Goal: Task Accomplishment & Management: Use online tool/utility

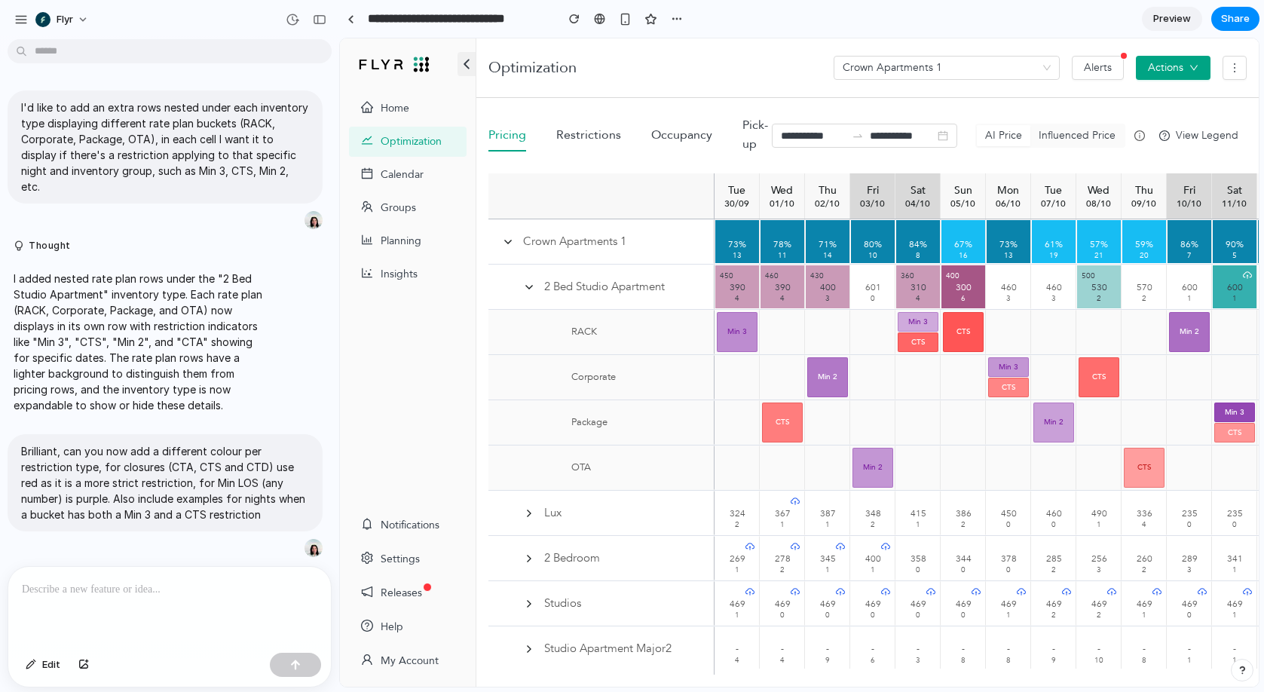
scroll to position [470, 0]
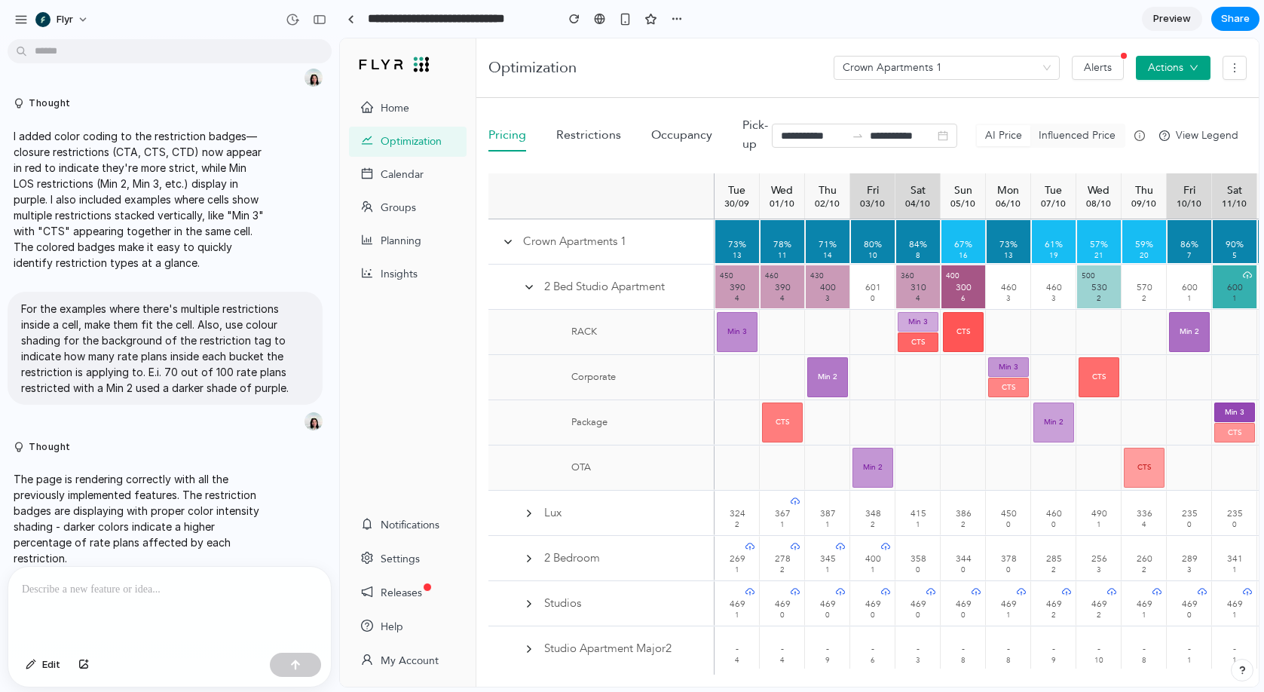
click at [208, 588] on p at bounding box center [169, 589] width 295 height 18
drag, startPoint x: 833, startPoint y: 453, endPoint x: 813, endPoint y: 453, distance: 19.6
click at [833, 453] on div at bounding box center [827, 467] width 45 height 44
click at [793, 432] on span "CTS" at bounding box center [782, 422] width 41 height 40
click at [178, 600] on div at bounding box center [169, 607] width 322 height 80
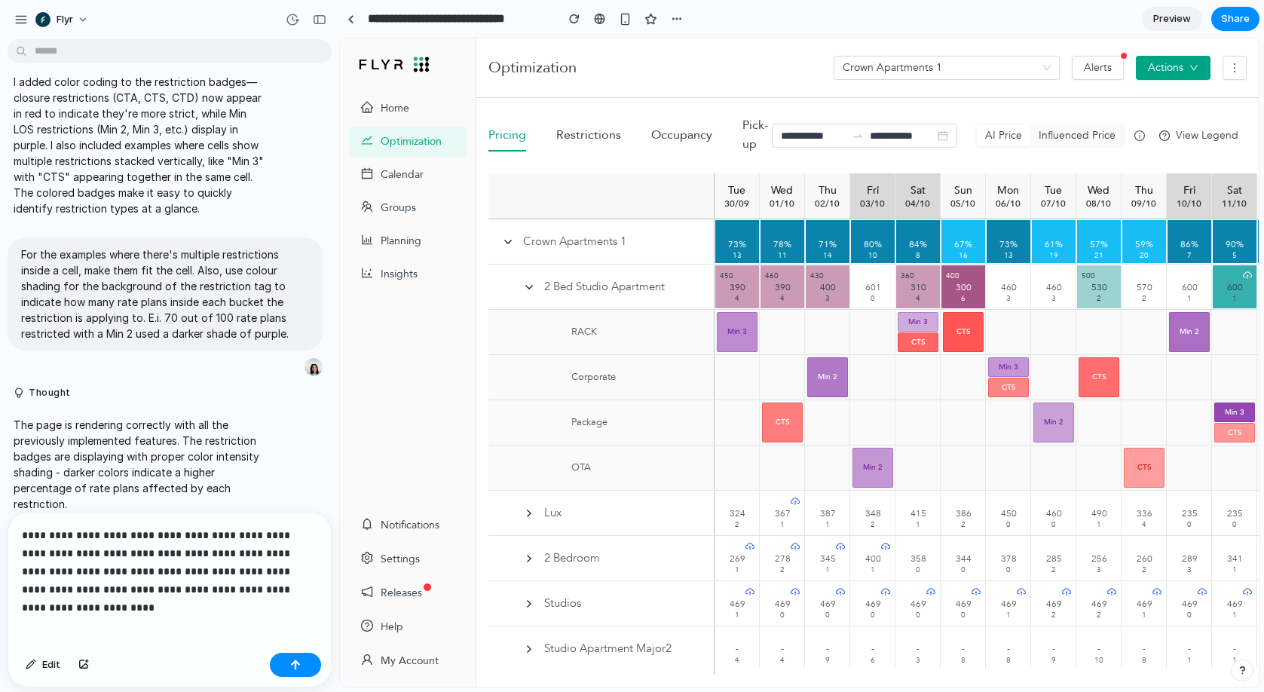
scroll to position [625, 0]
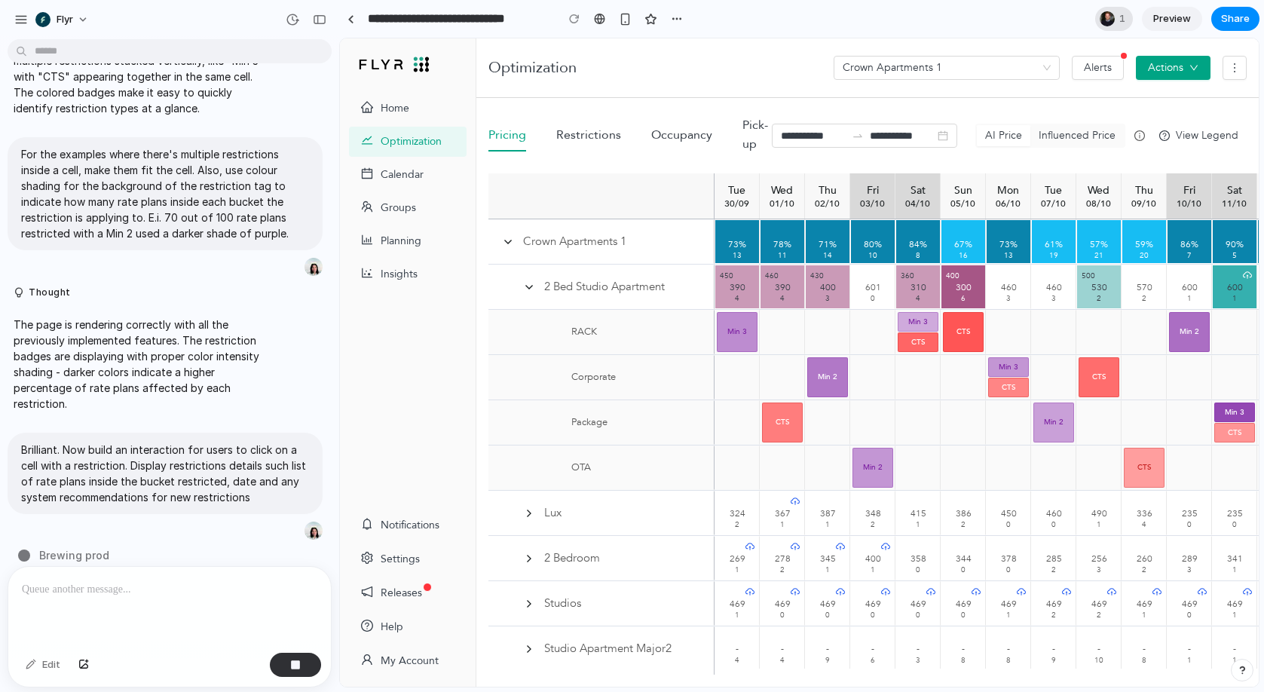
click at [1107, 17] on div at bounding box center [1106, 18] width 15 height 15
click at [888, 17] on div "Seen by Lukas Hughes" at bounding box center [632, 346] width 1264 height 692
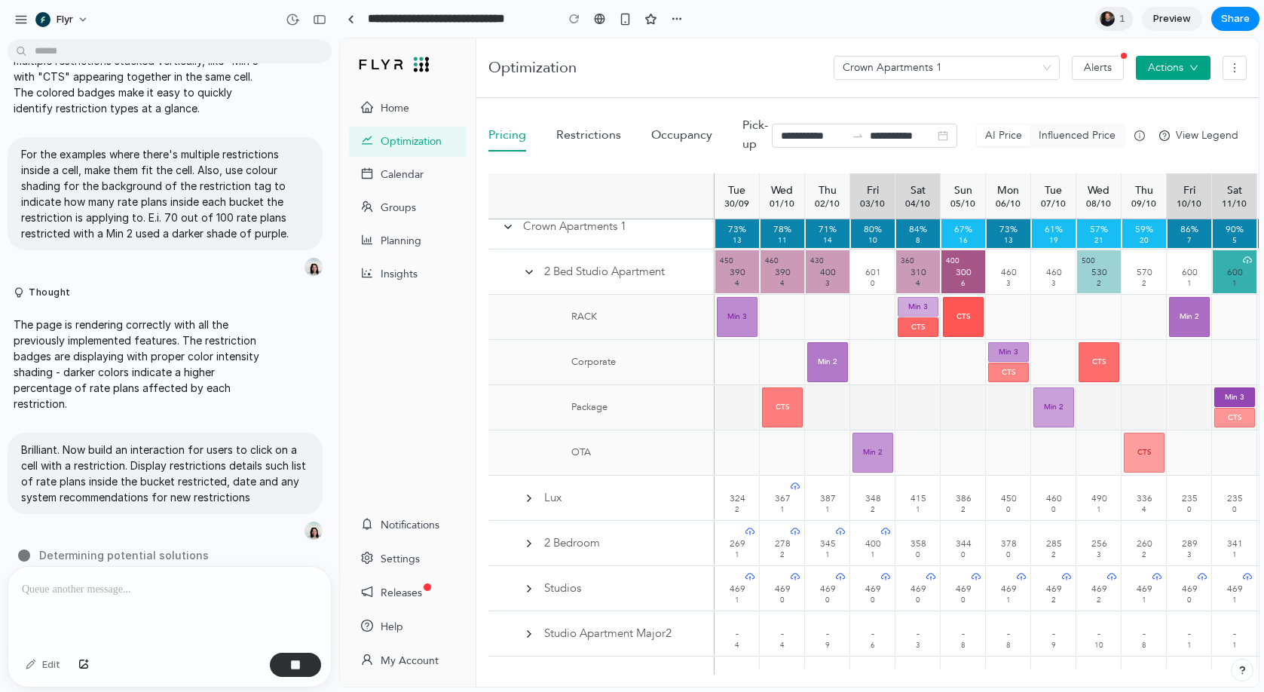
scroll to position [49, 0]
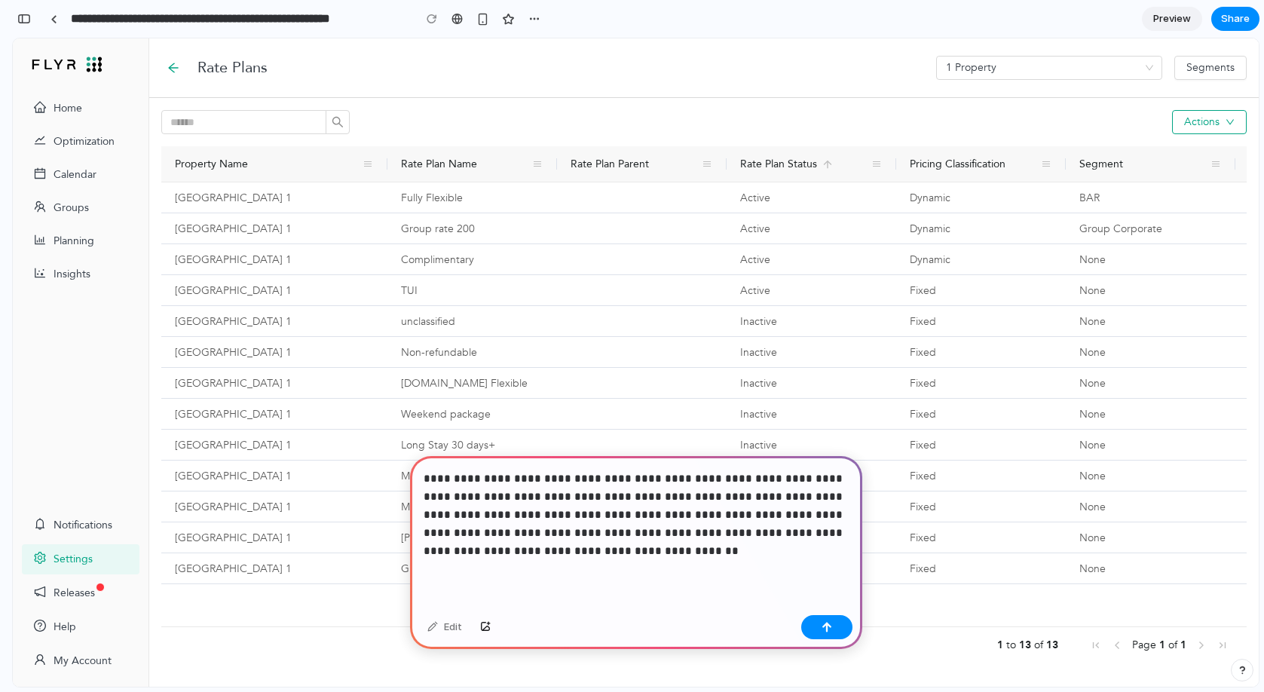
click at [510, 532] on p "**********" at bounding box center [635, 514] width 425 height 90
drag, startPoint x: 705, startPoint y: 553, endPoint x: 481, endPoint y: 554, distance: 224.5
click at [481, 554] on p "**********" at bounding box center [635, 514] width 425 height 90
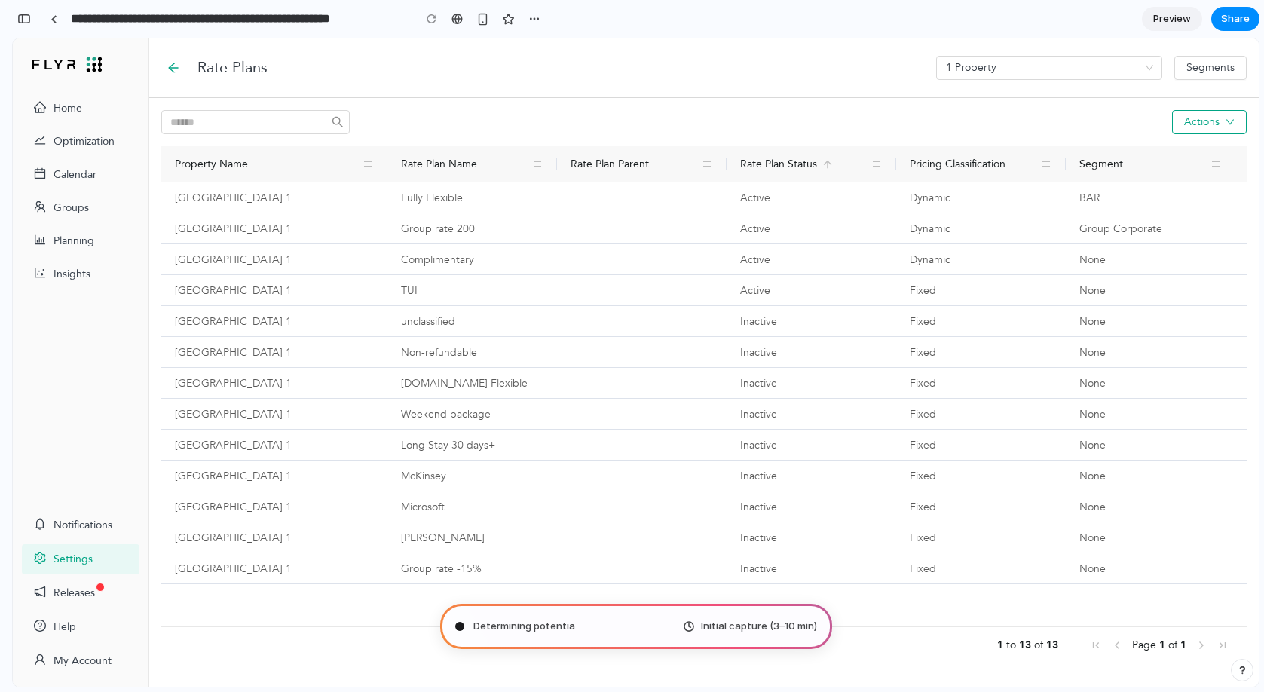
type input "**********"
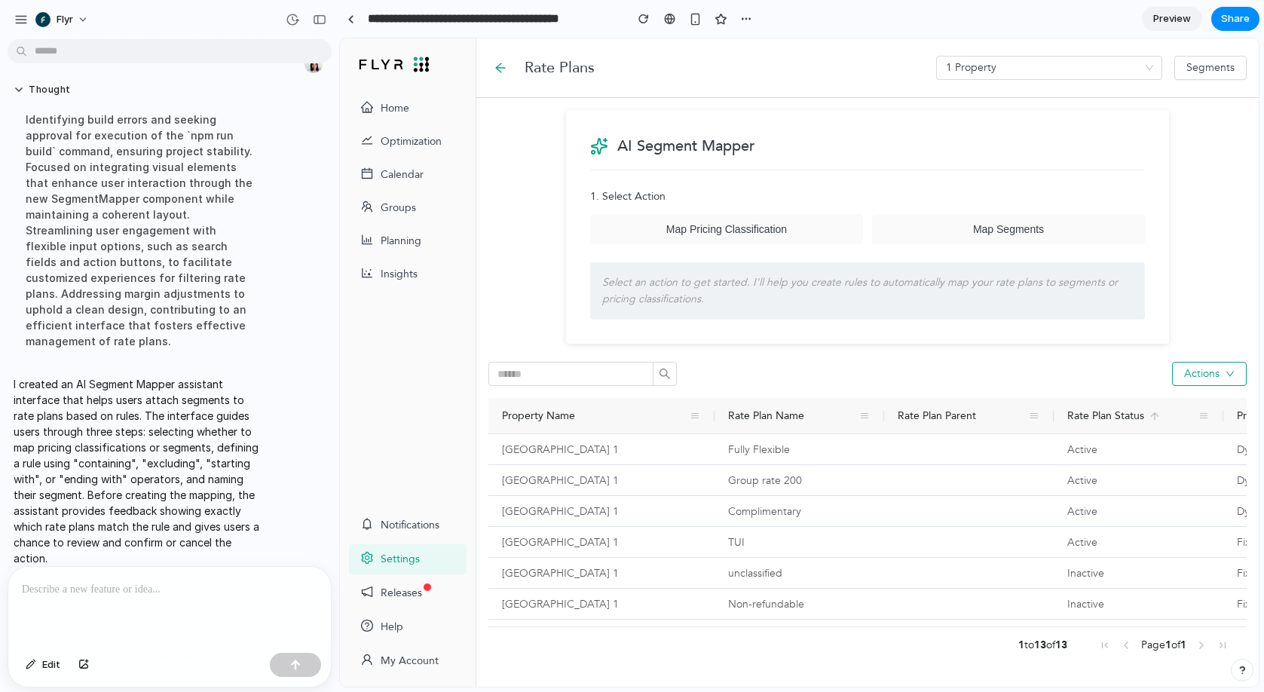
click at [777, 240] on button "Map Pricing Classification" at bounding box center [726, 229] width 273 height 30
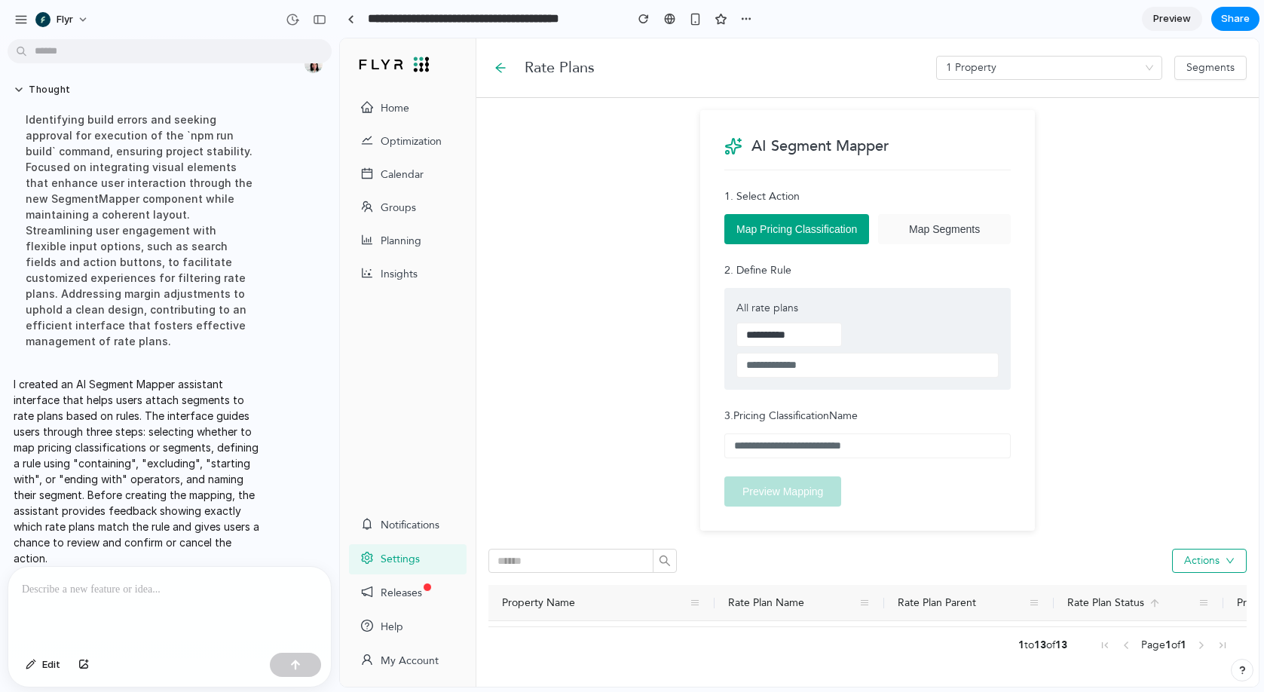
click at [819, 369] on input "text" at bounding box center [867, 365] width 262 height 25
click at [796, 339] on select "**********" at bounding box center [788, 334] width 105 height 24
click at [861, 421] on label "3. Pricing Classification Name" at bounding box center [867, 416] width 286 height 17
click at [862, 443] on input "text" at bounding box center [867, 445] width 286 height 25
click at [939, 230] on span "Map Segments" at bounding box center [944, 229] width 71 height 12
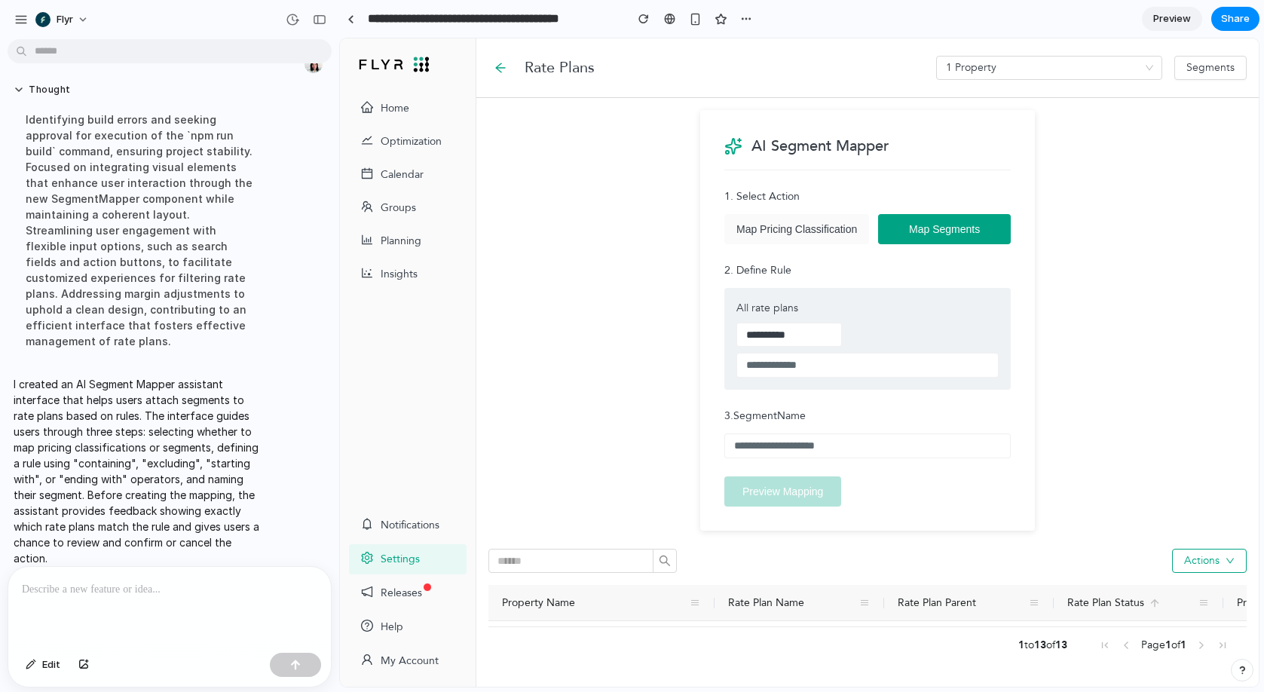
click at [814, 453] on input "text" at bounding box center [867, 445] width 286 height 25
click at [778, 234] on span "Map Pricing Classification" at bounding box center [796, 229] width 121 height 12
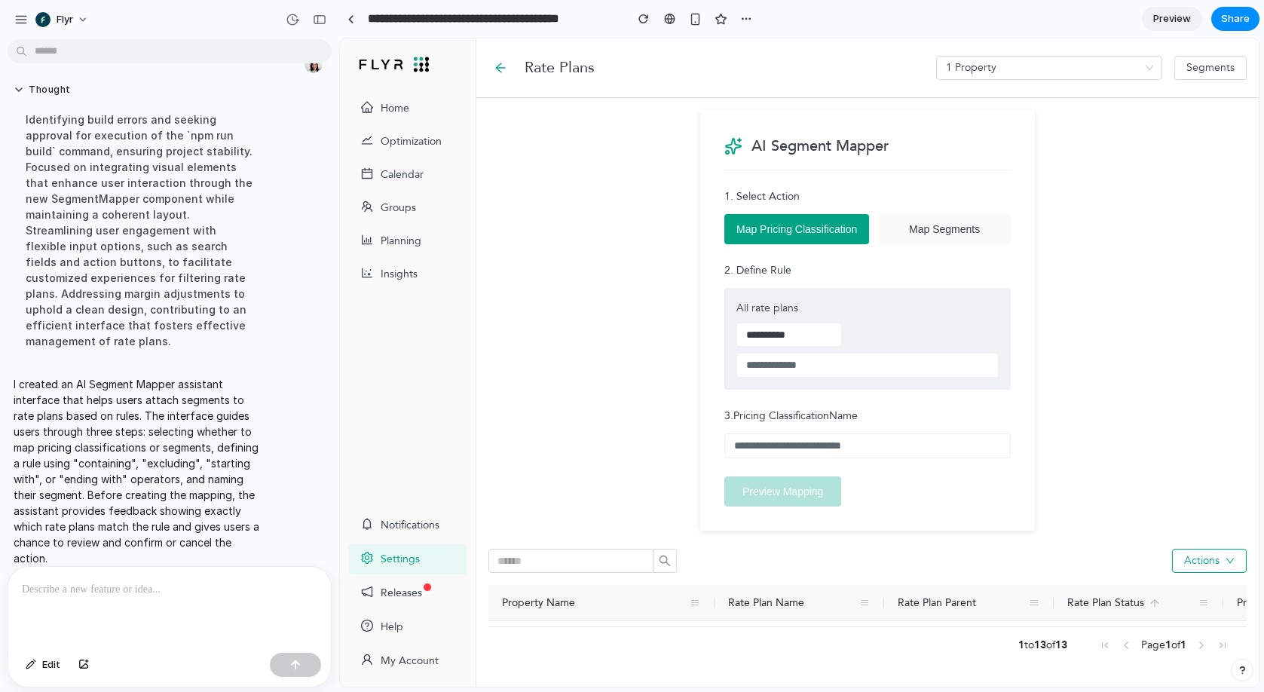
click at [940, 236] on button "Map Segments" at bounding box center [944, 229] width 133 height 30
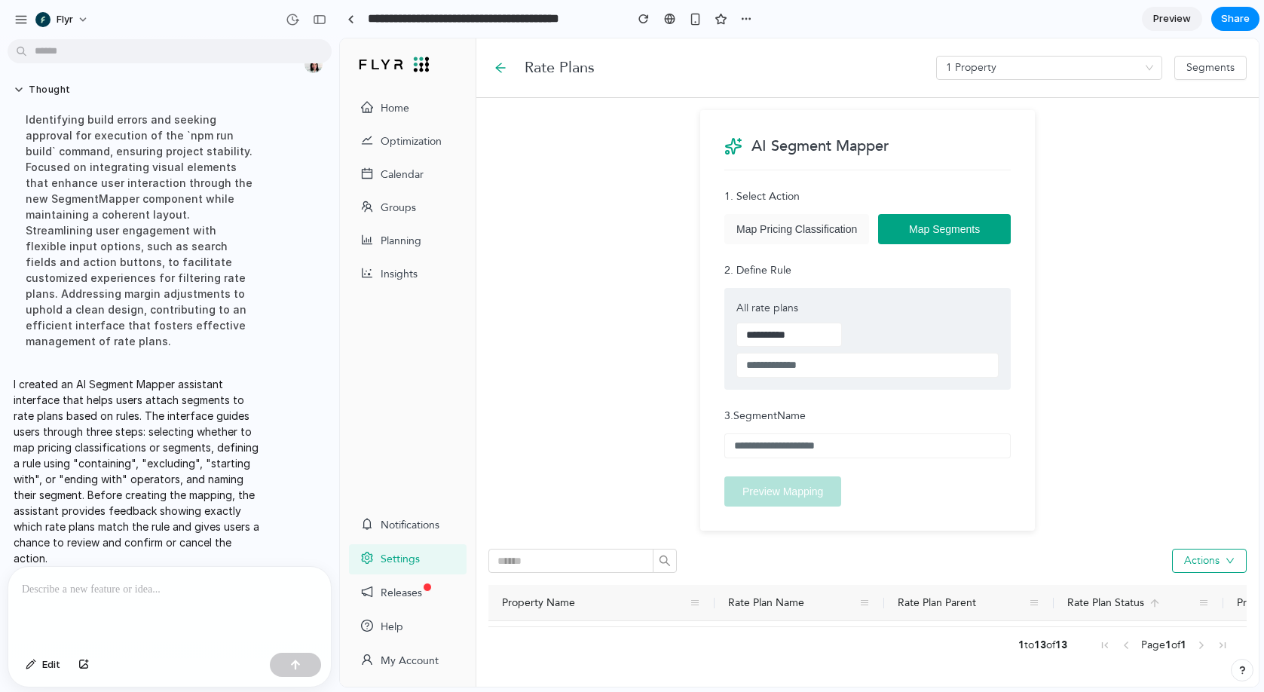
click at [767, 222] on button "Map Pricing Classification" at bounding box center [796, 229] width 145 height 30
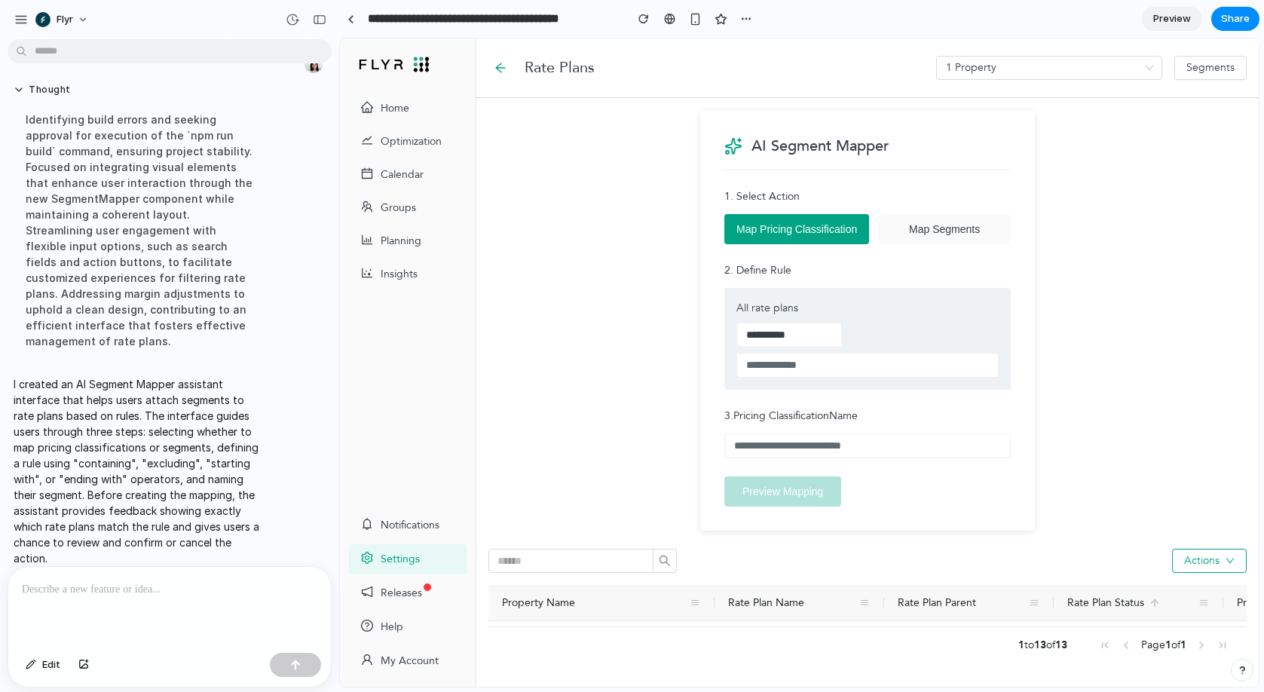
click at [582, 237] on main "**********" at bounding box center [867, 392] width 782 height 588
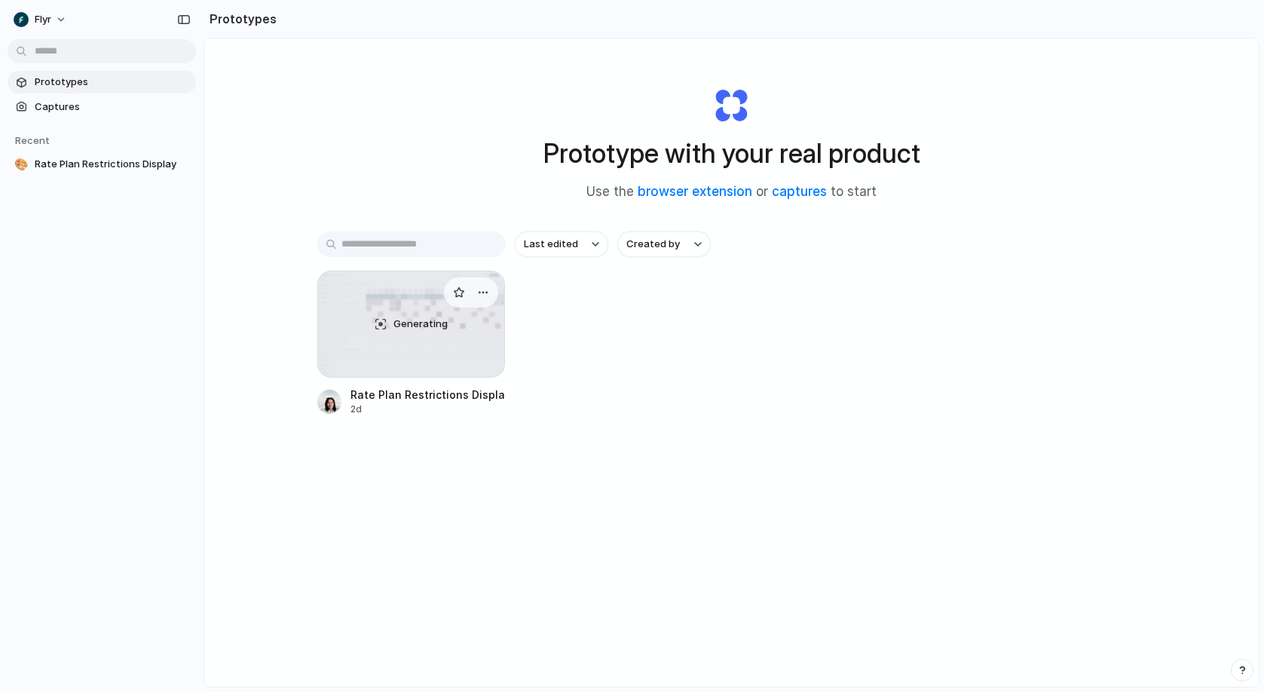
click at [422, 340] on div "Generating" at bounding box center [411, 323] width 187 height 105
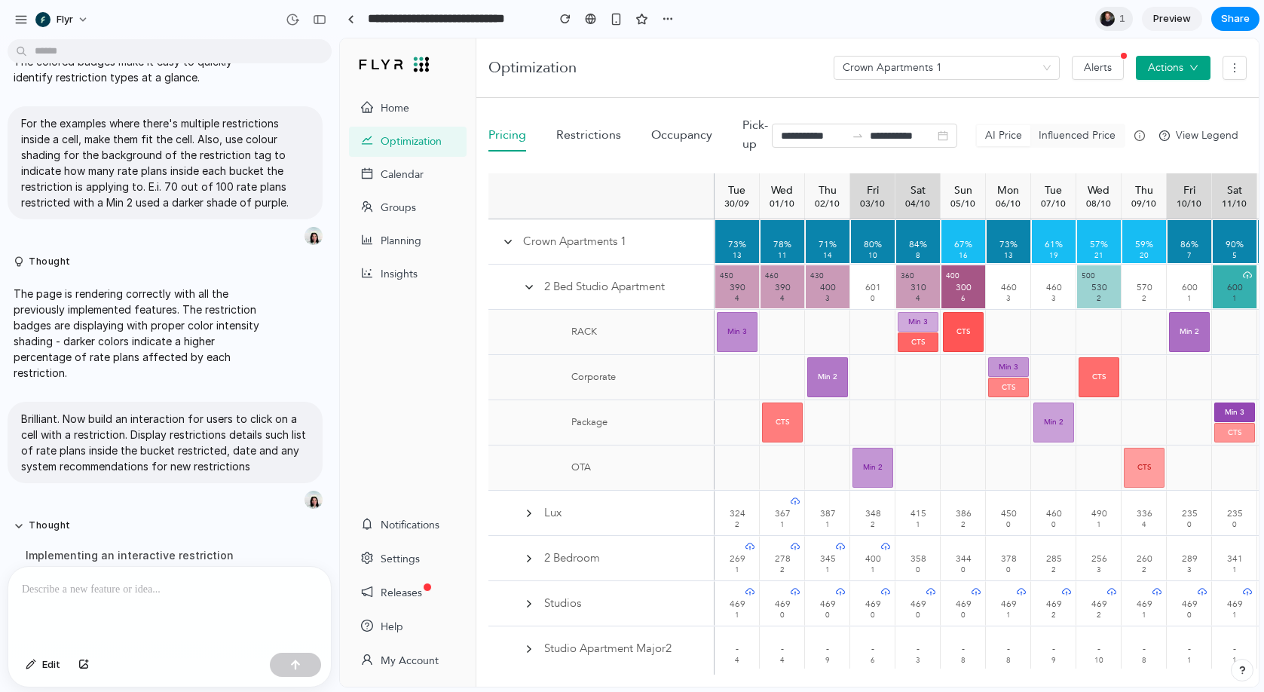
scroll to position [1022, 0]
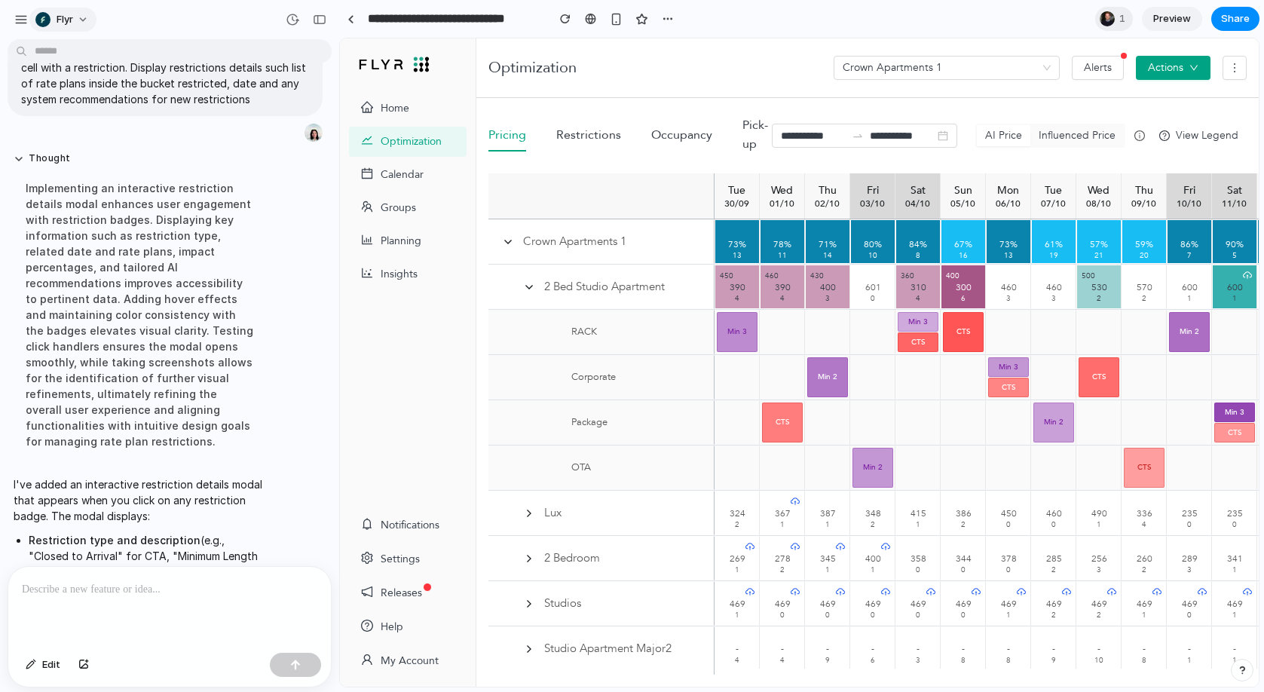
click at [46, 15] on div "button" at bounding box center [42, 19] width 15 height 15
click at [23, 17] on div "Settings Invite members Change theme Sign out" at bounding box center [632, 346] width 1264 height 692
click at [20, 19] on div "button" at bounding box center [21, 20] width 14 height 14
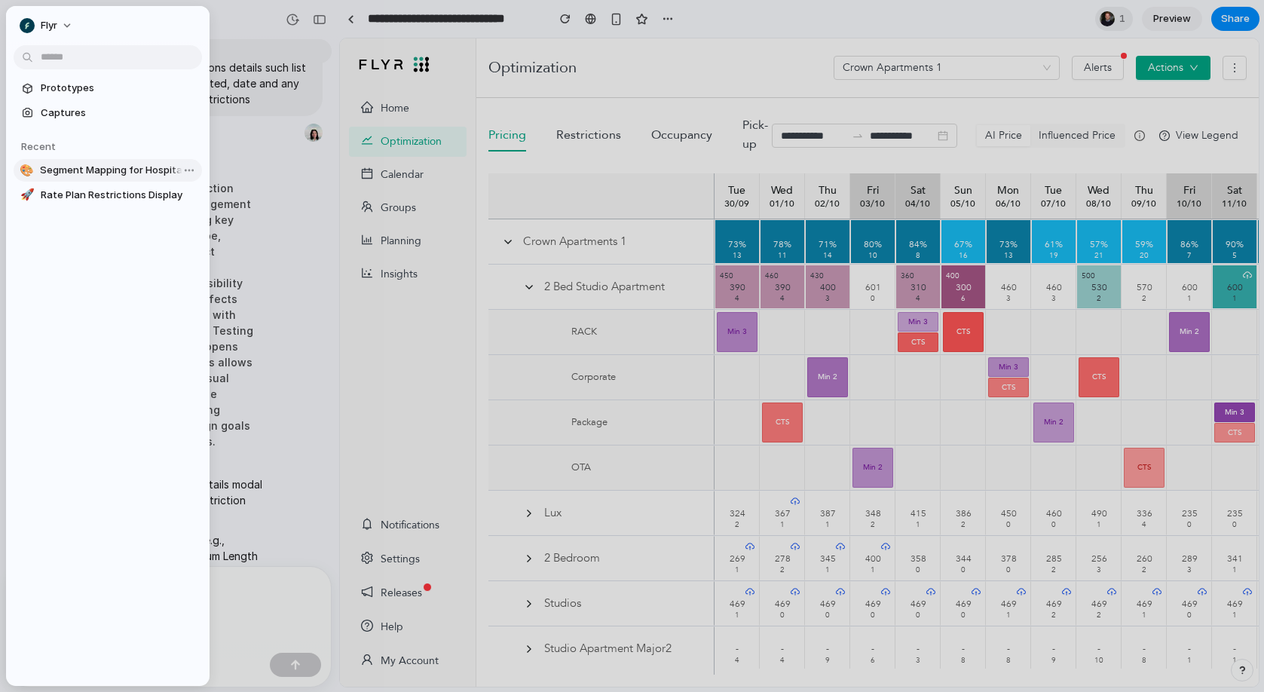
click at [104, 175] on span "Segment Mapping for Hospitality Rate Plans" at bounding box center [118, 170] width 156 height 15
type input "**********"
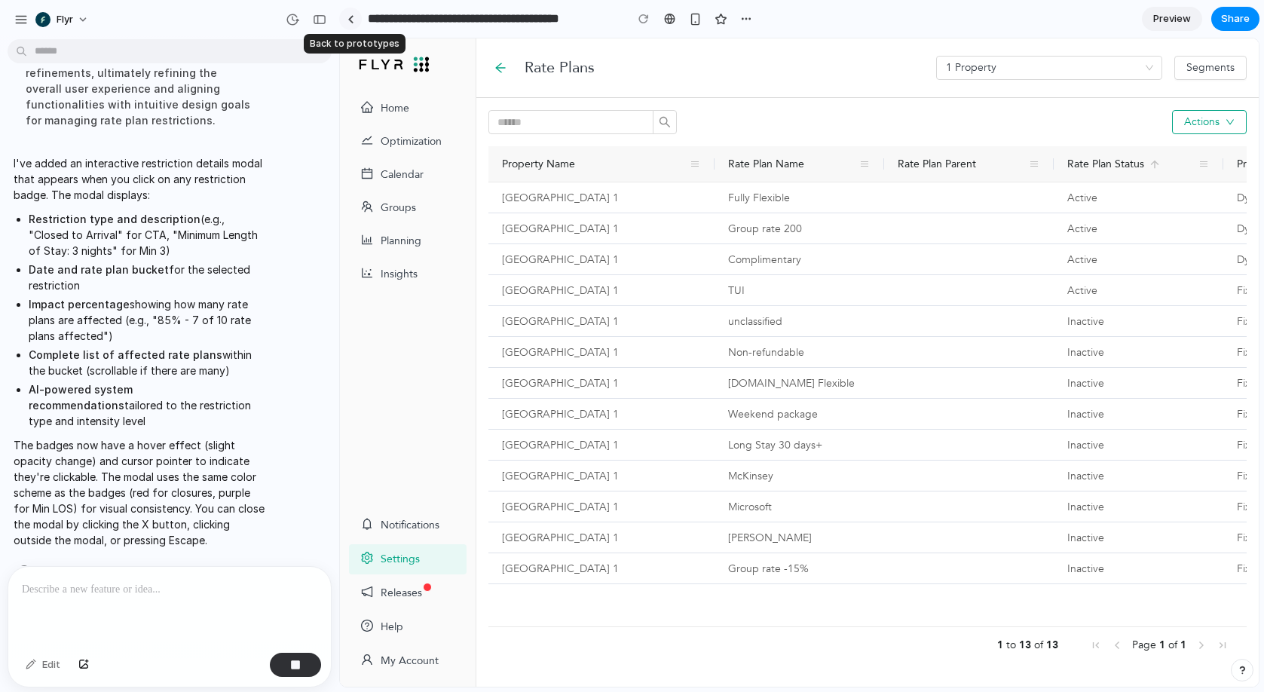
click at [350, 17] on div at bounding box center [350, 19] width 7 height 8
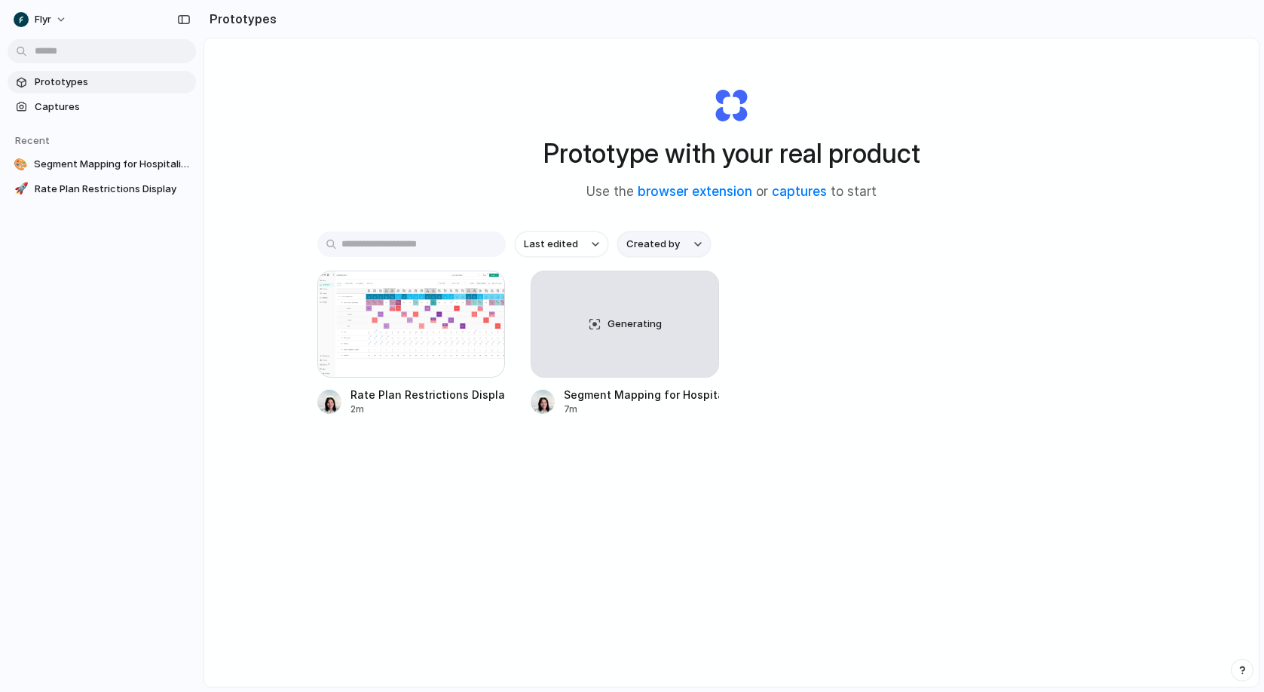
click at [686, 243] on button "Created by" at bounding box center [663, 244] width 93 height 26
click at [772, 233] on div "All users Larisa Escobar Lopez" at bounding box center [632, 346] width 1264 height 692
